Goal: Check status: Check status

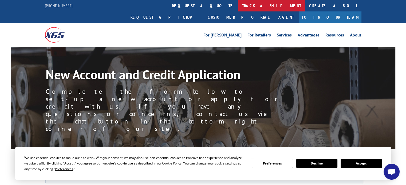
click at [238, 5] on link "track a shipment" at bounding box center [271, 5] width 67 height 11
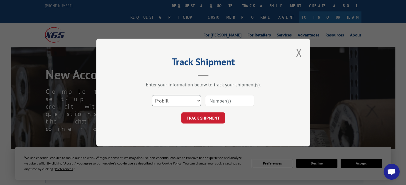
click at [192, 97] on select "Select category... Probill BOL PO" at bounding box center [176, 100] width 49 height 11
select select "bol"
click at [152, 95] on select "Select category... Probill BOL PO" at bounding box center [176, 100] width 49 height 11
click at [215, 100] on input at bounding box center [229, 100] width 49 height 11
type input "3353553"
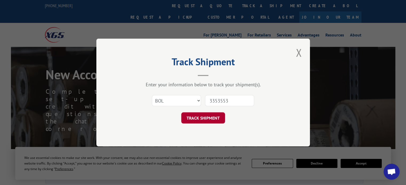
click at [212, 116] on button "TRACK SHIPMENT" at bounding box center [203, 118] width 44 height 11
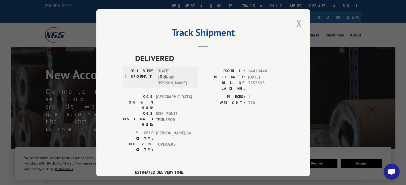
click at [294, 23] on button "Close modal" at bounding box center [298, 23] width 9 height 15
